Goal: Check status: Check status

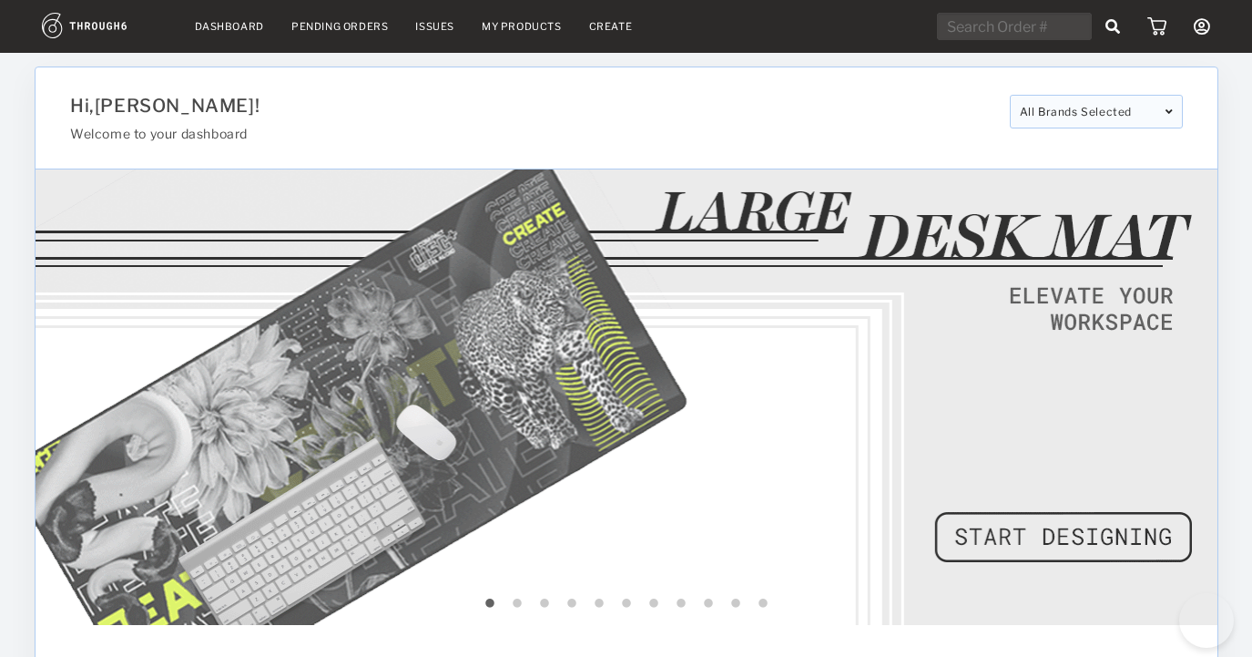
select select "8"
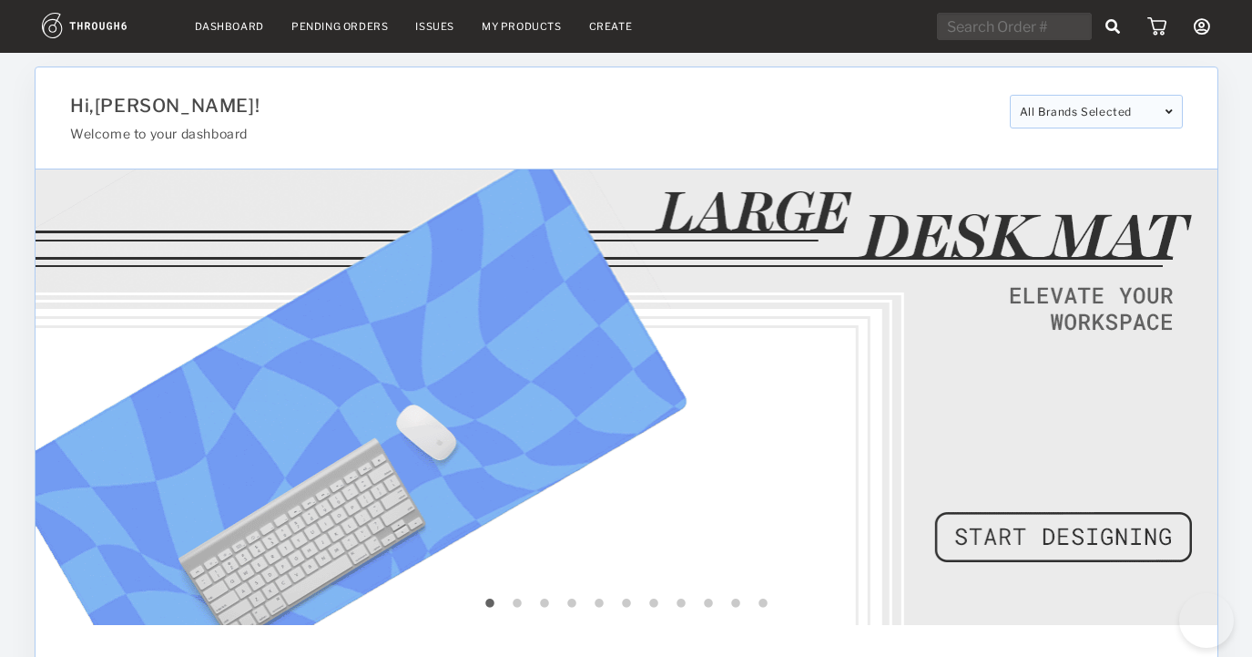
select select "2025"
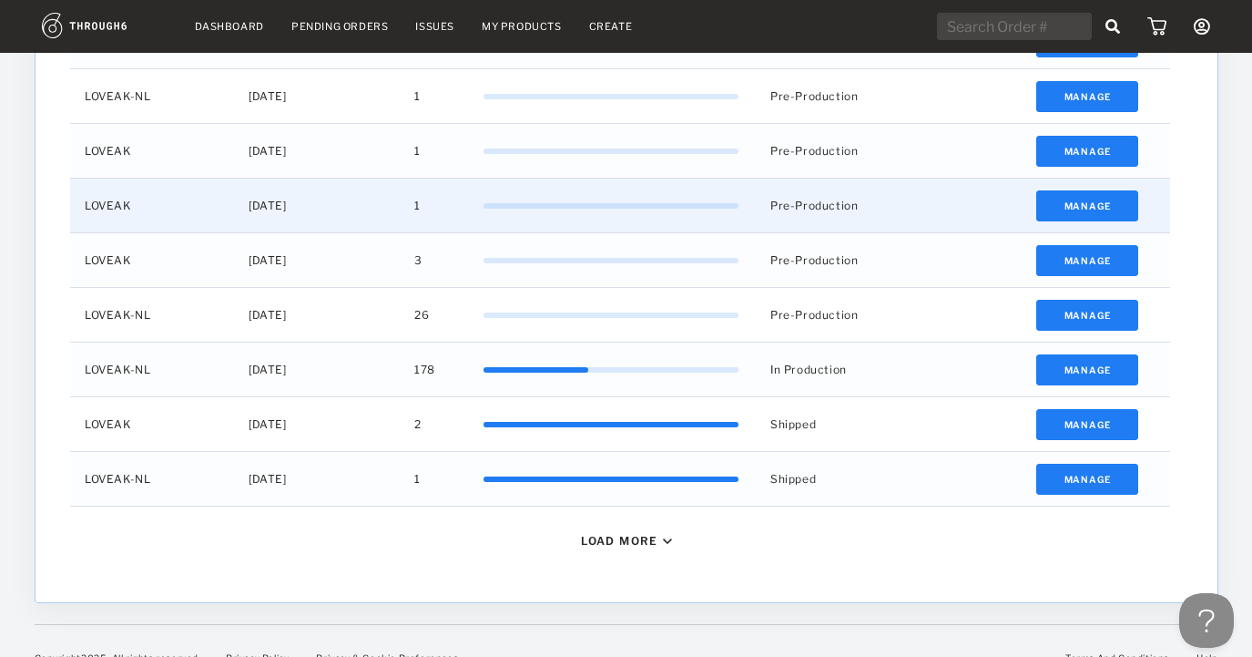
scroll to position [788, 0]
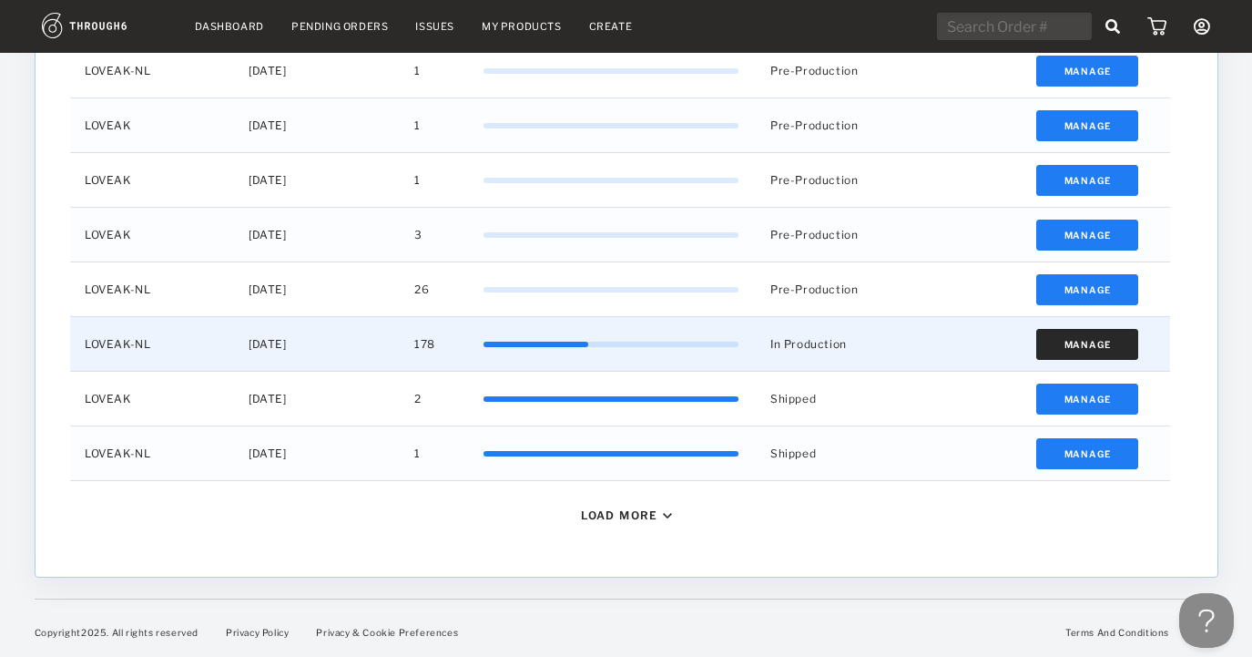
click at [1060, 348] on button "Manage" at bounding box center [1086, 344] width 103 height 31
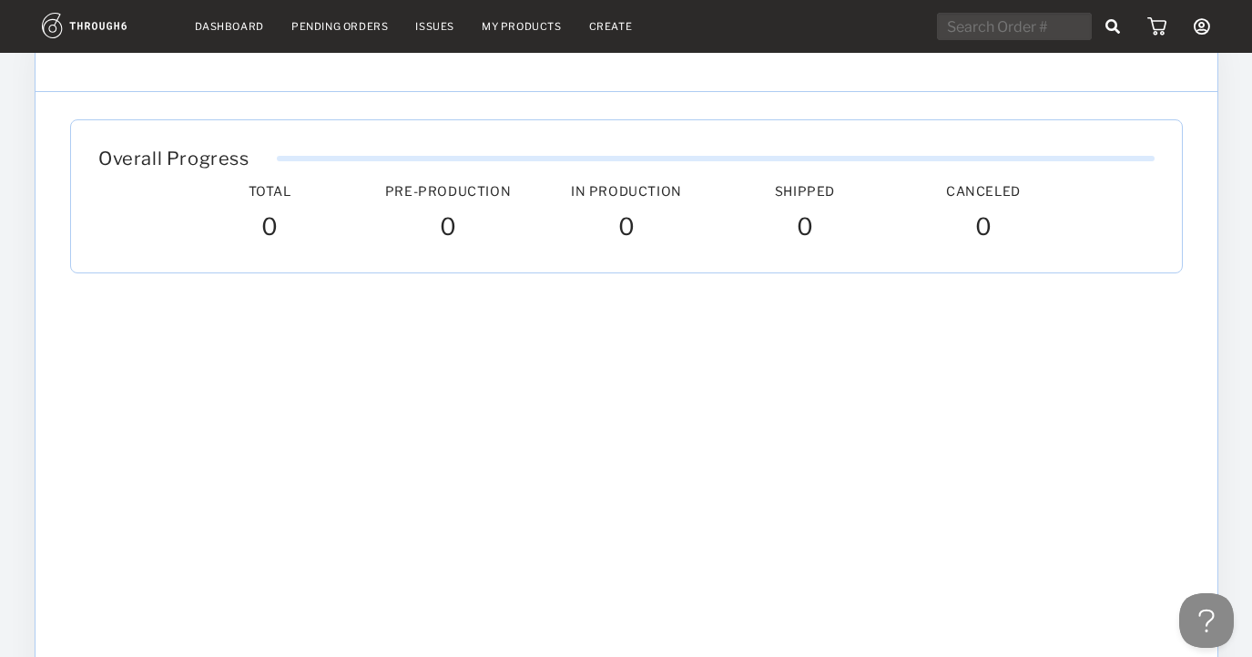
scroll to position [229, 0]
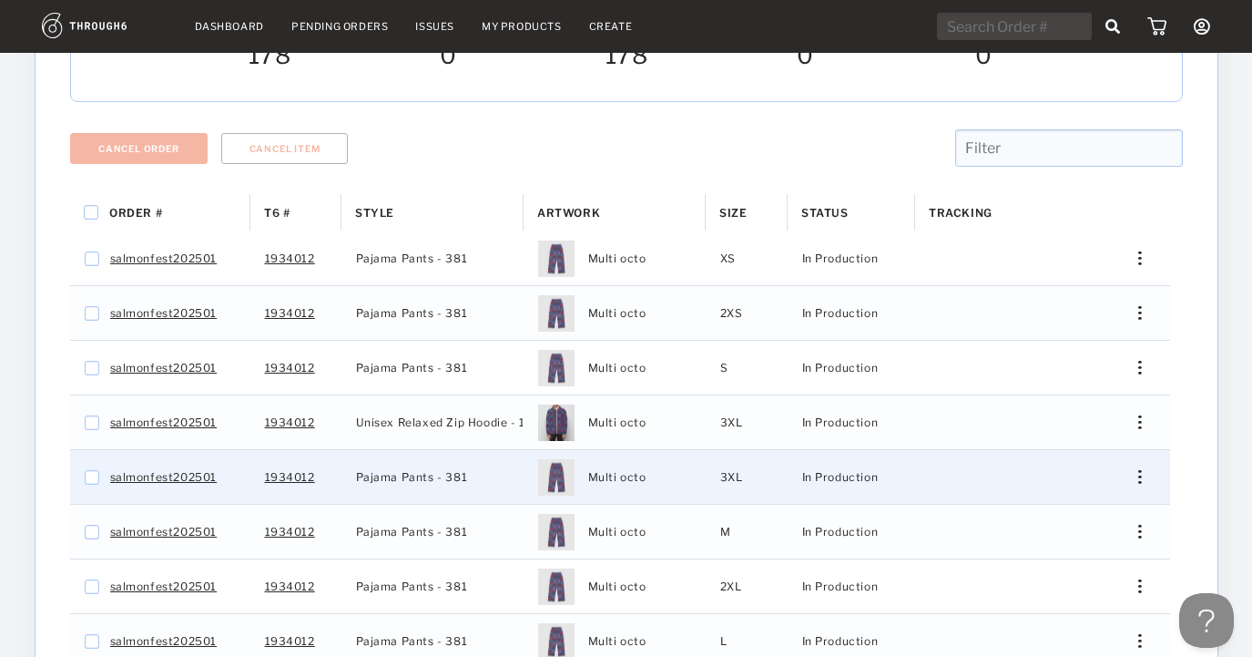
click at [1141, 470] on div "Press SPACE to select this row." at bounding box center [1133, 477] width 44 height 14
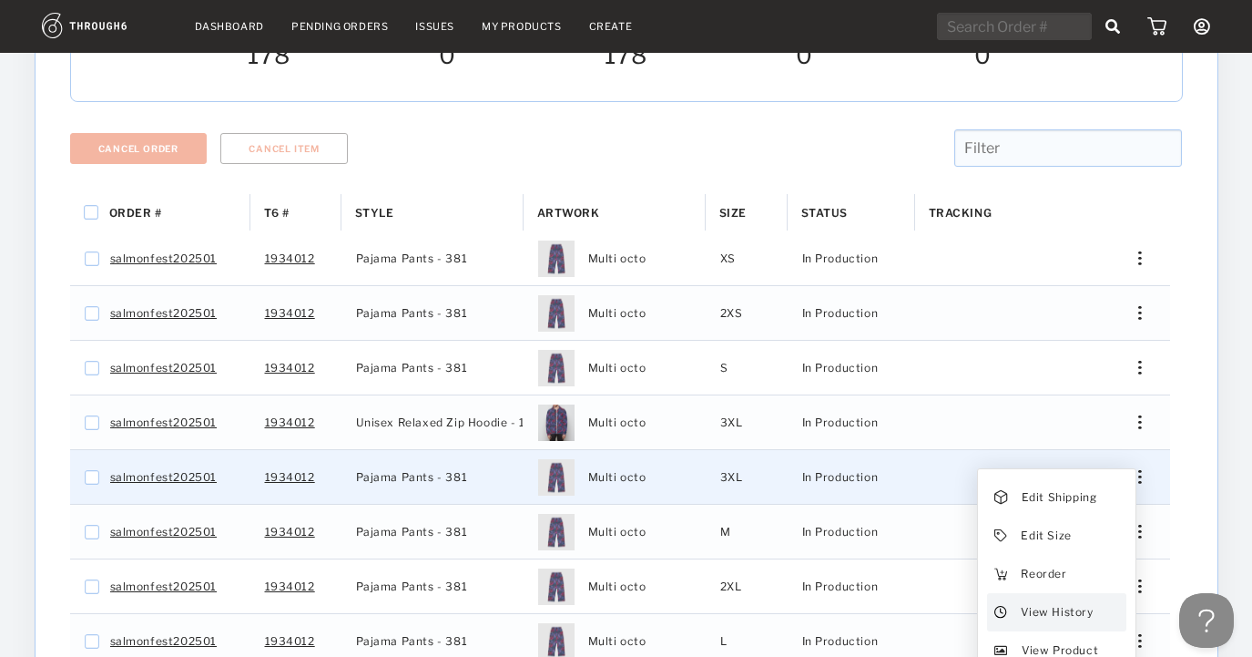
click at [1061, 600] on span "View History" at bounding box center [1057, 612] width 72 height 24
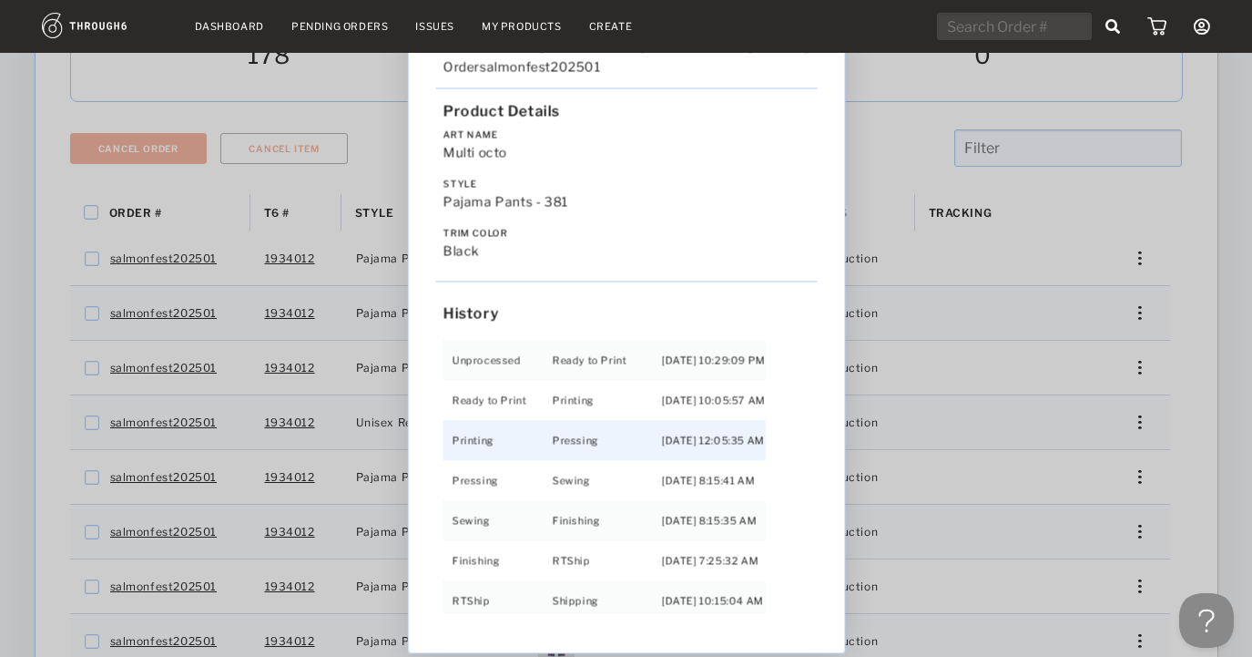
scroll to position [117, 0]
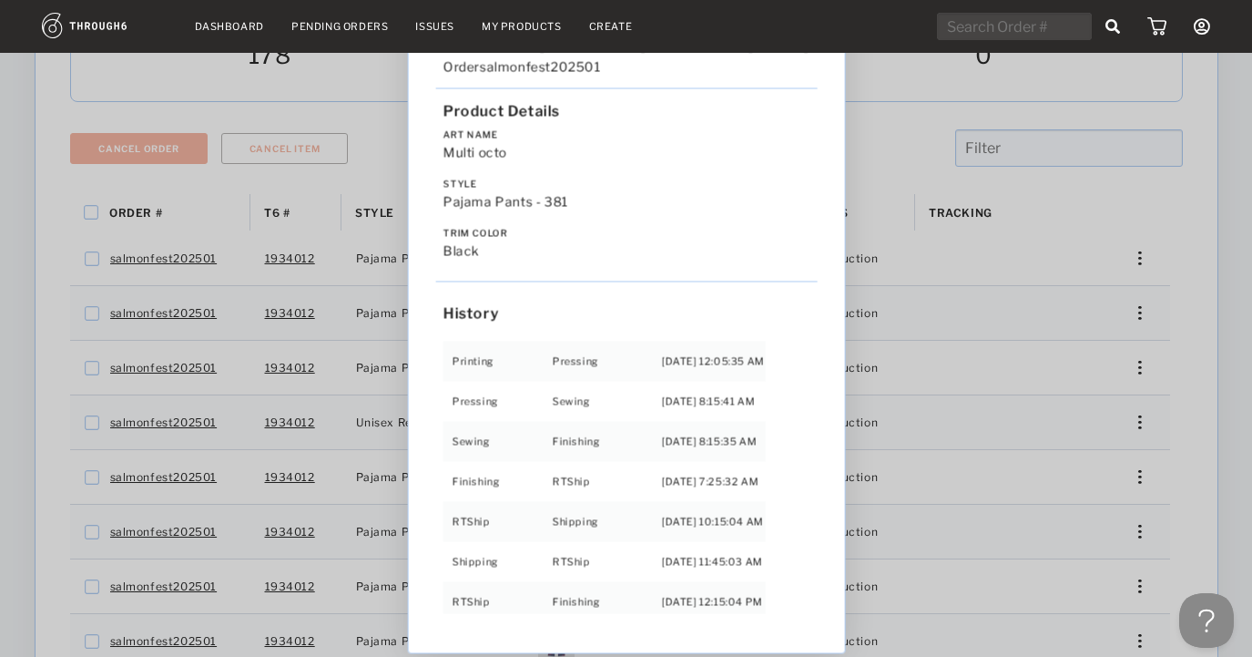
click at [1038, 240] on div "Love from [US_STATE] - No Label [DATE] Order salmonfest202501 Product Details A…" at bounding box center [626, 328] width 1252 height 657
